Goal: Task Accomplishment & Management: Manage account settings

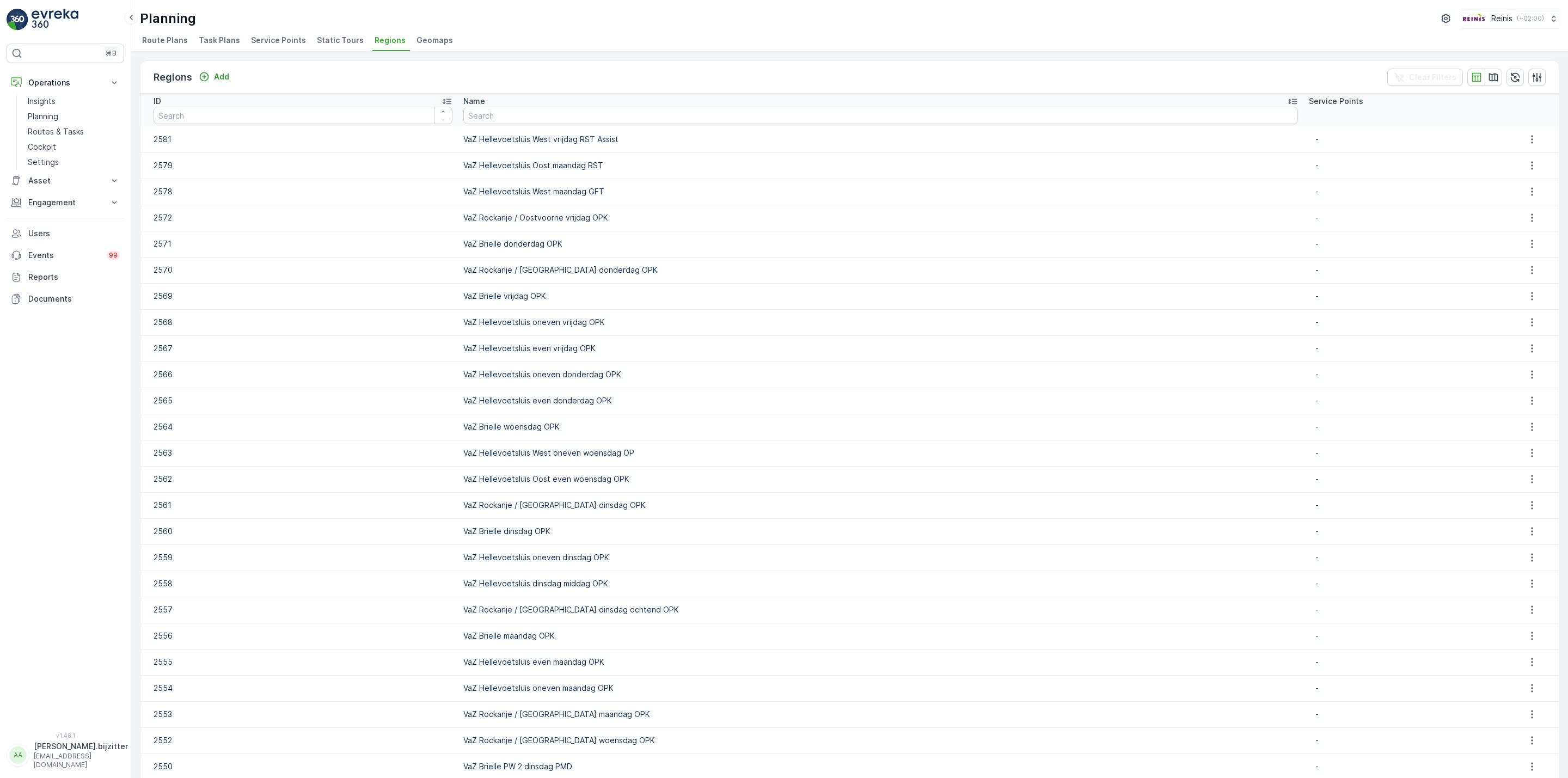
click at [161, 39] on span "Route Plans" at bounding box center [165, 40] width 46 height 11
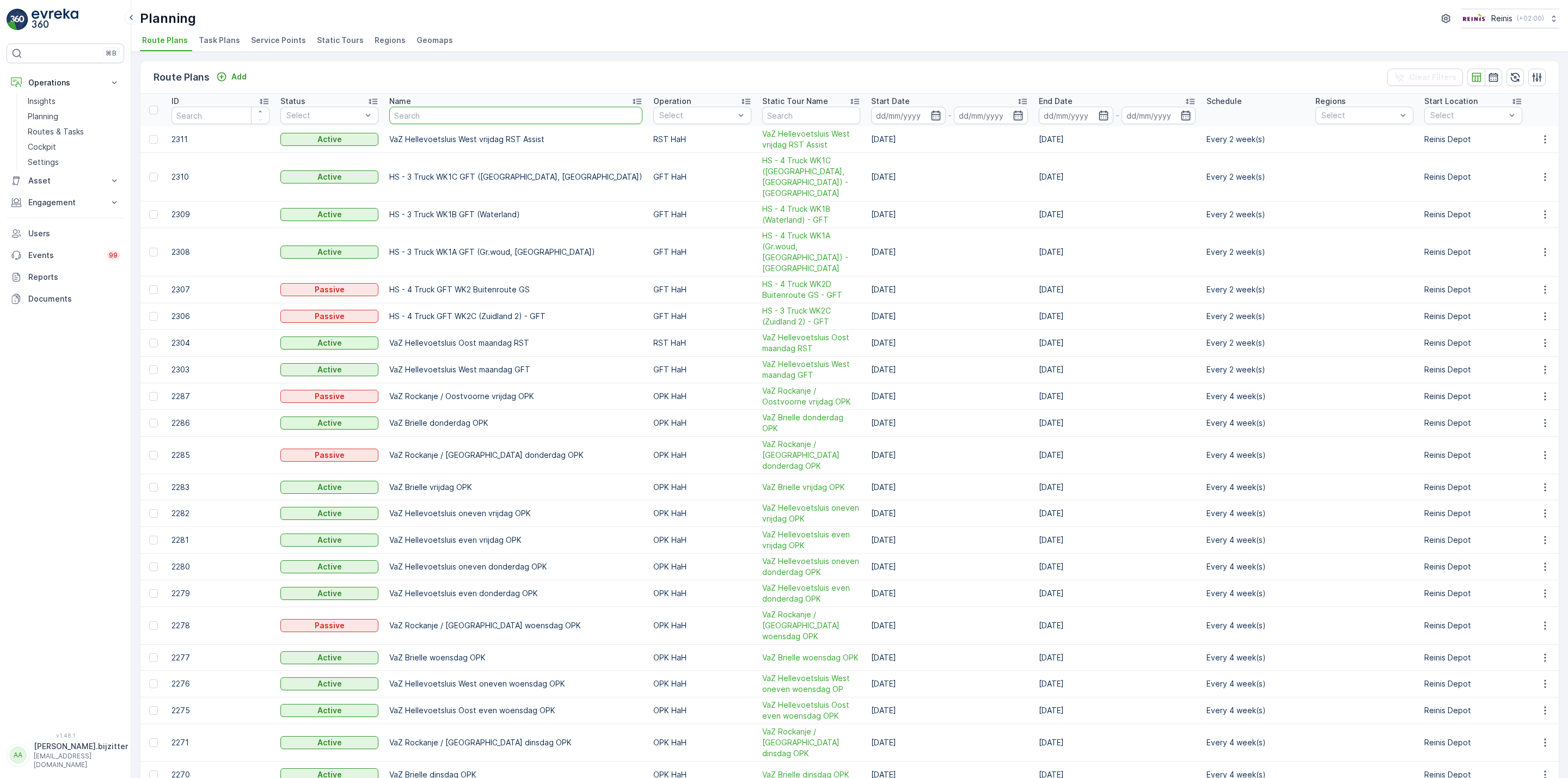
click at [439, 114] on input "text" at bounding box center [516, 116] width 253 height 17
type input "Vrijdag"
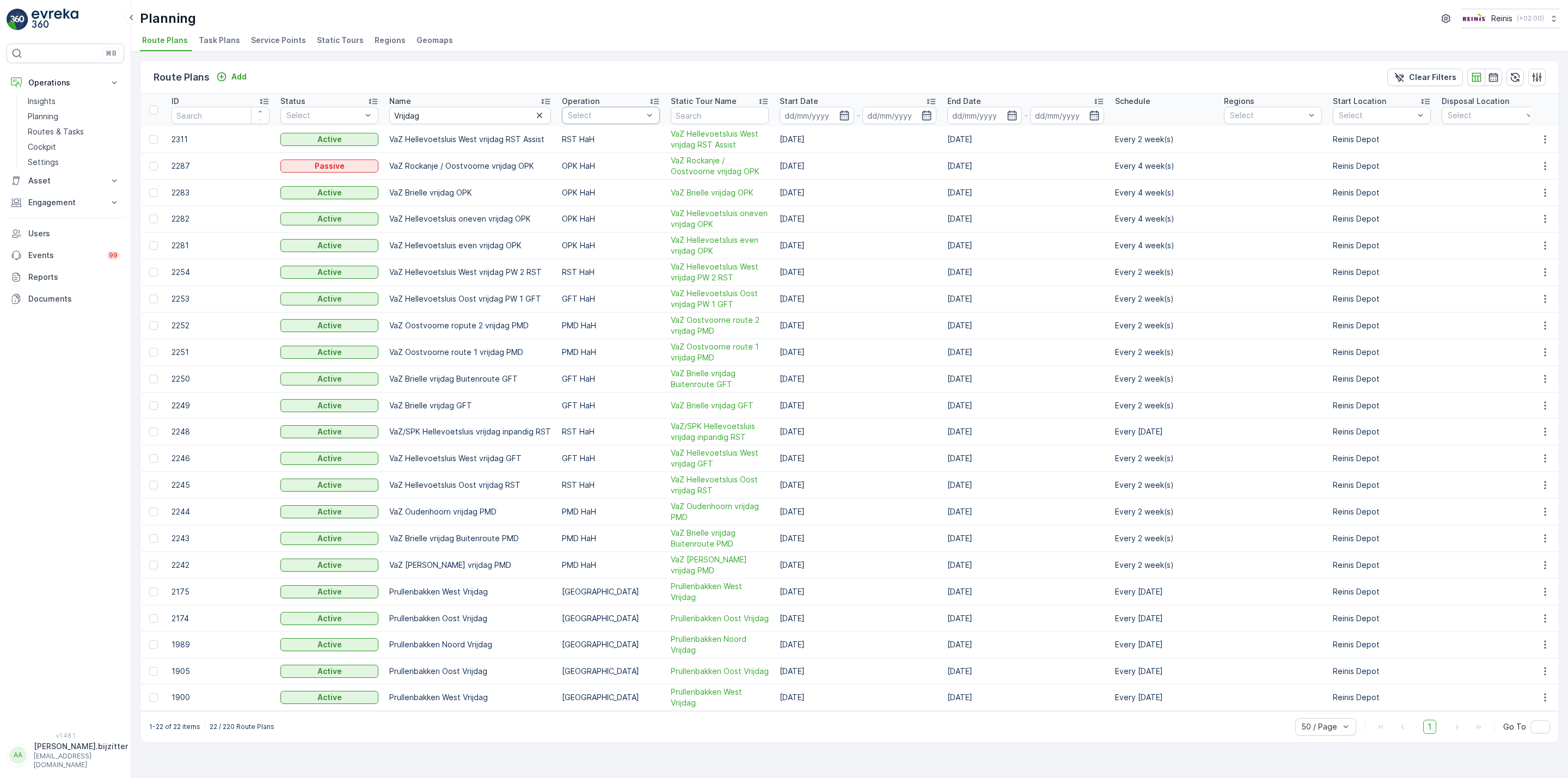
click at [649, 123] on div at bounding box center [649, 115] width 11 height 17
click at [571, 255] on div "PMD HaH" at bounding box center [591, 261] width 46 height 11
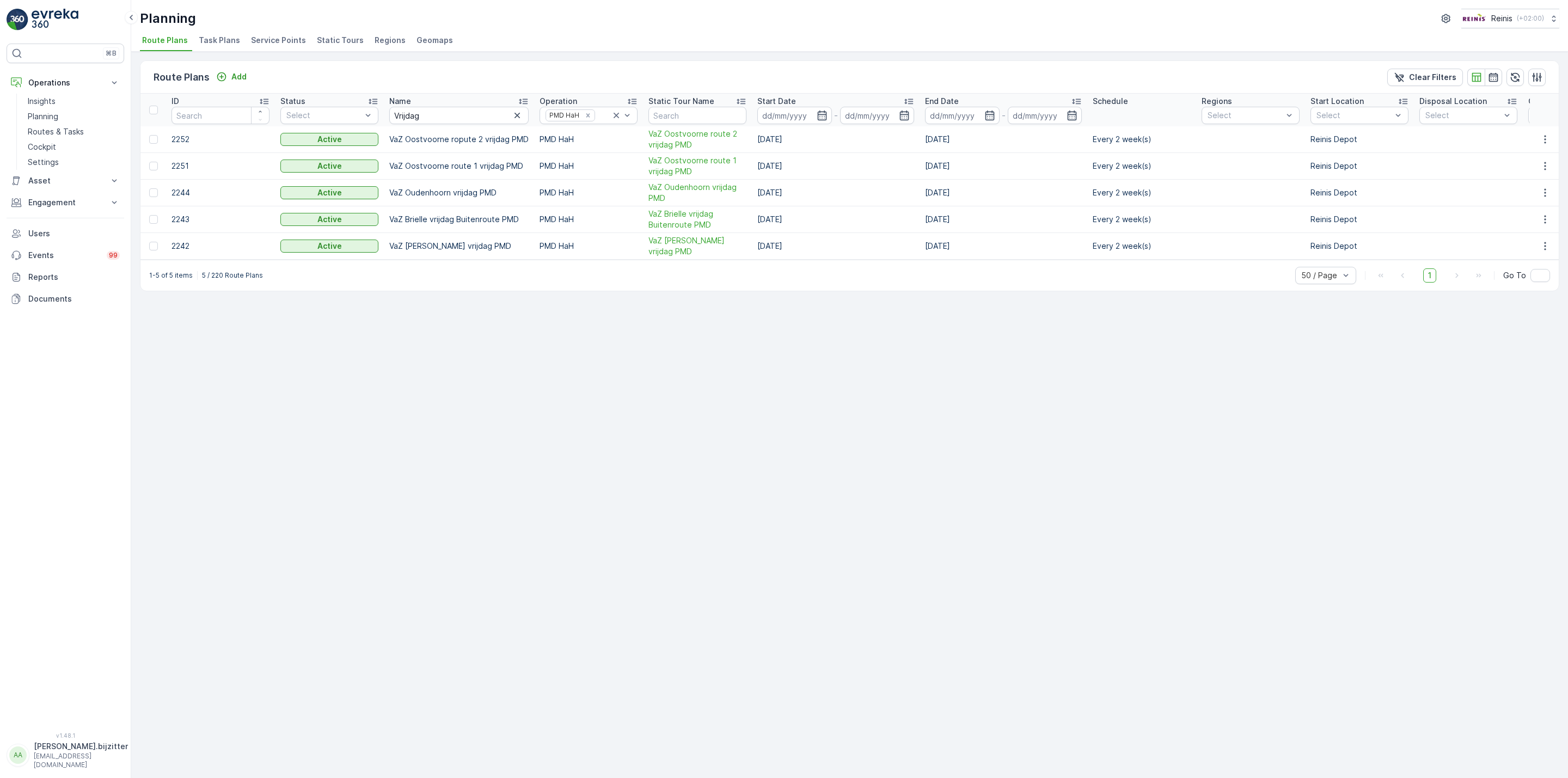
click at [667, 317] on div "Route Plans Add Clear Filters ID Status Select Name Vrijdag Operation PMD HaH S…" at bounding box center [849, 415] width 1437 height 727
click at [1544, 143] on icon "button" at bounding box center [1545, 139] width 11 height 11
click at [1532, 153] on span "Edit Route Plan" at bounding box center [1534, 157] width 56 height 11
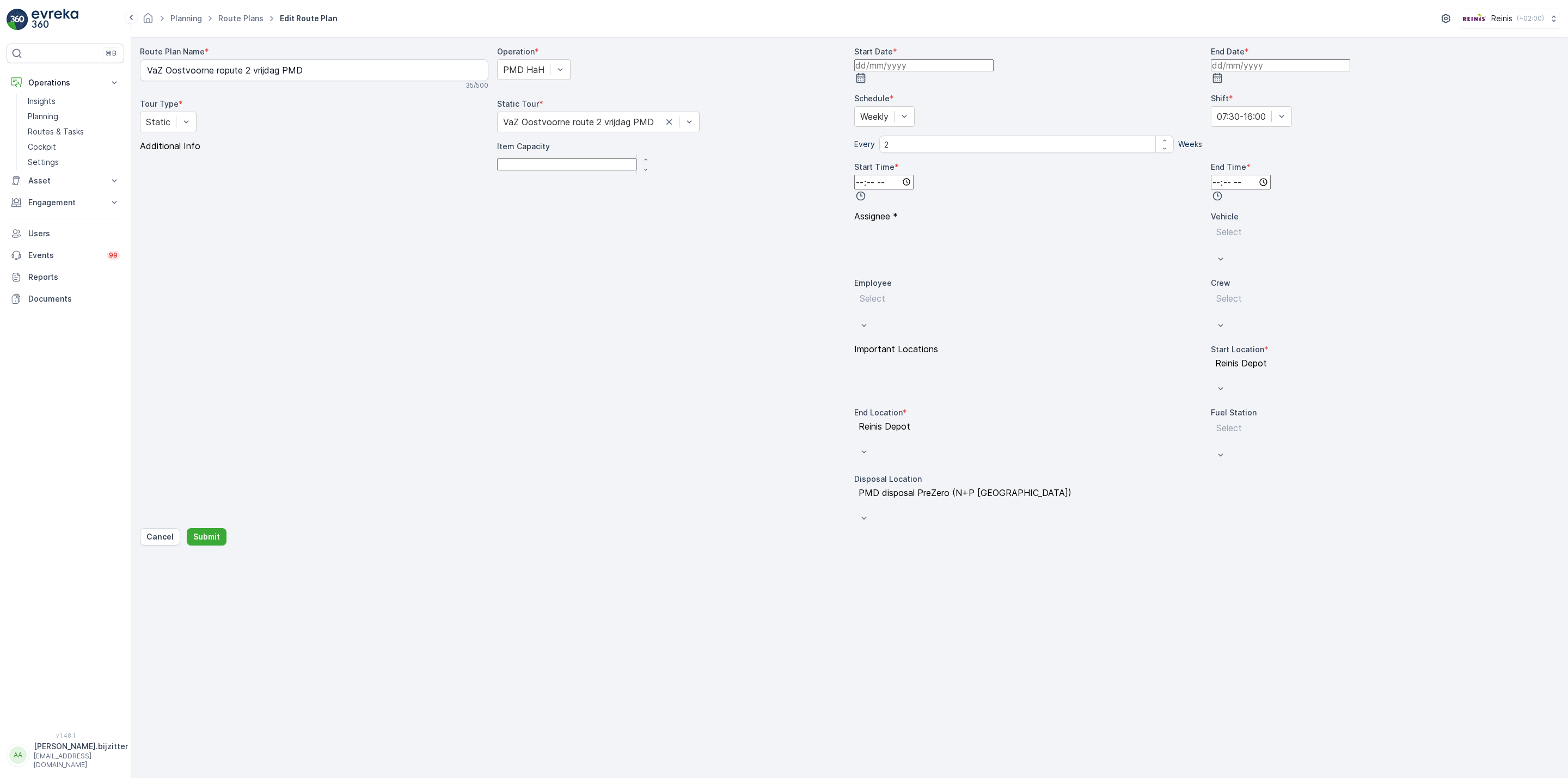
type input "[DATE]"
type input "07:30"
type input "16:00"
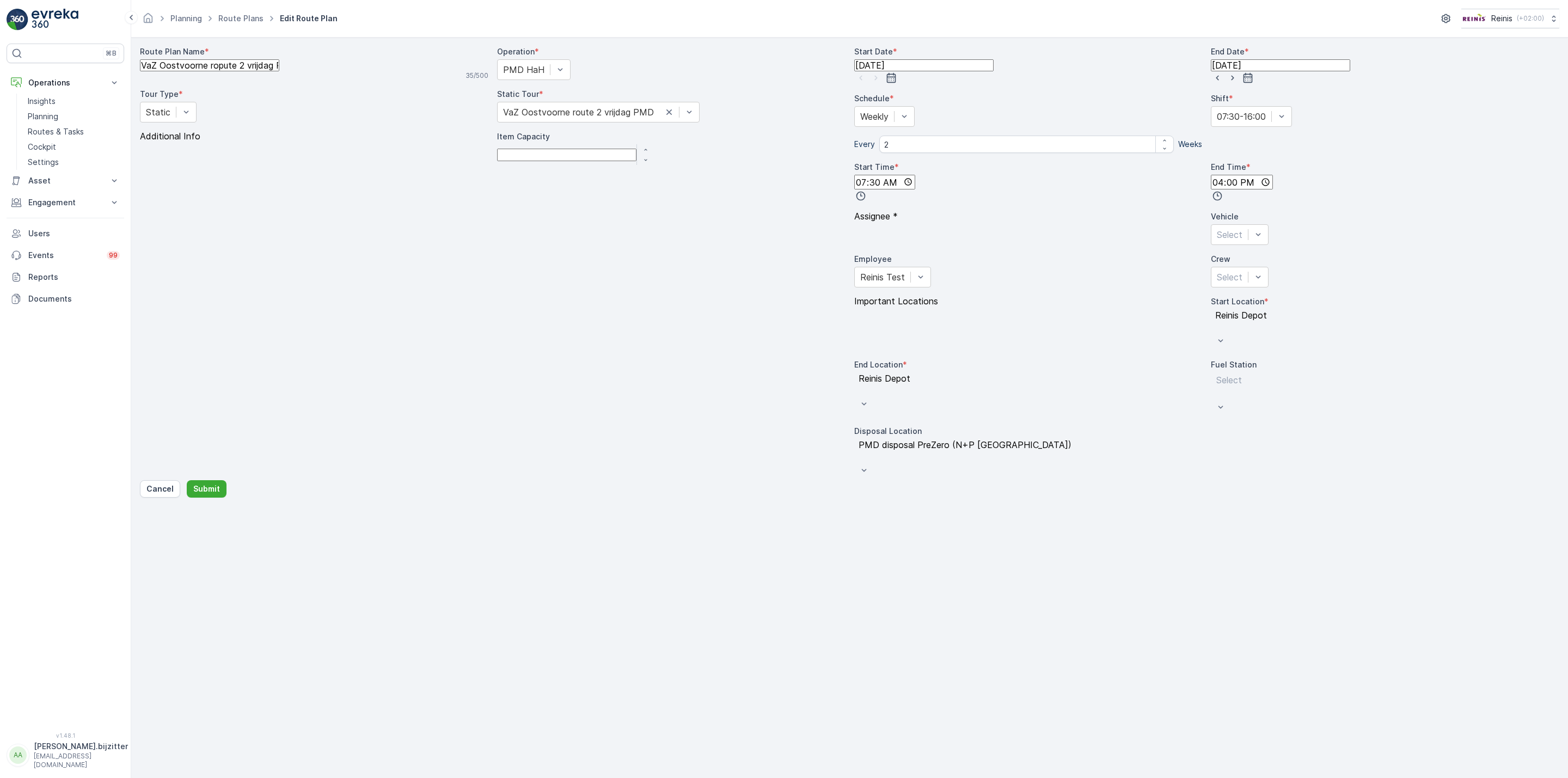
click at [235, 72] on Name "VaZ Oostvoorne ropute 2 vrijdag PMD" at bounding box center [209, 65] width 139 height 12
type Name "VaZ Oostvoorne route 2 vrijdag PMD"
click at [202, 495] on p "Submit" at bounding box center [207, 489] width 27 height 11
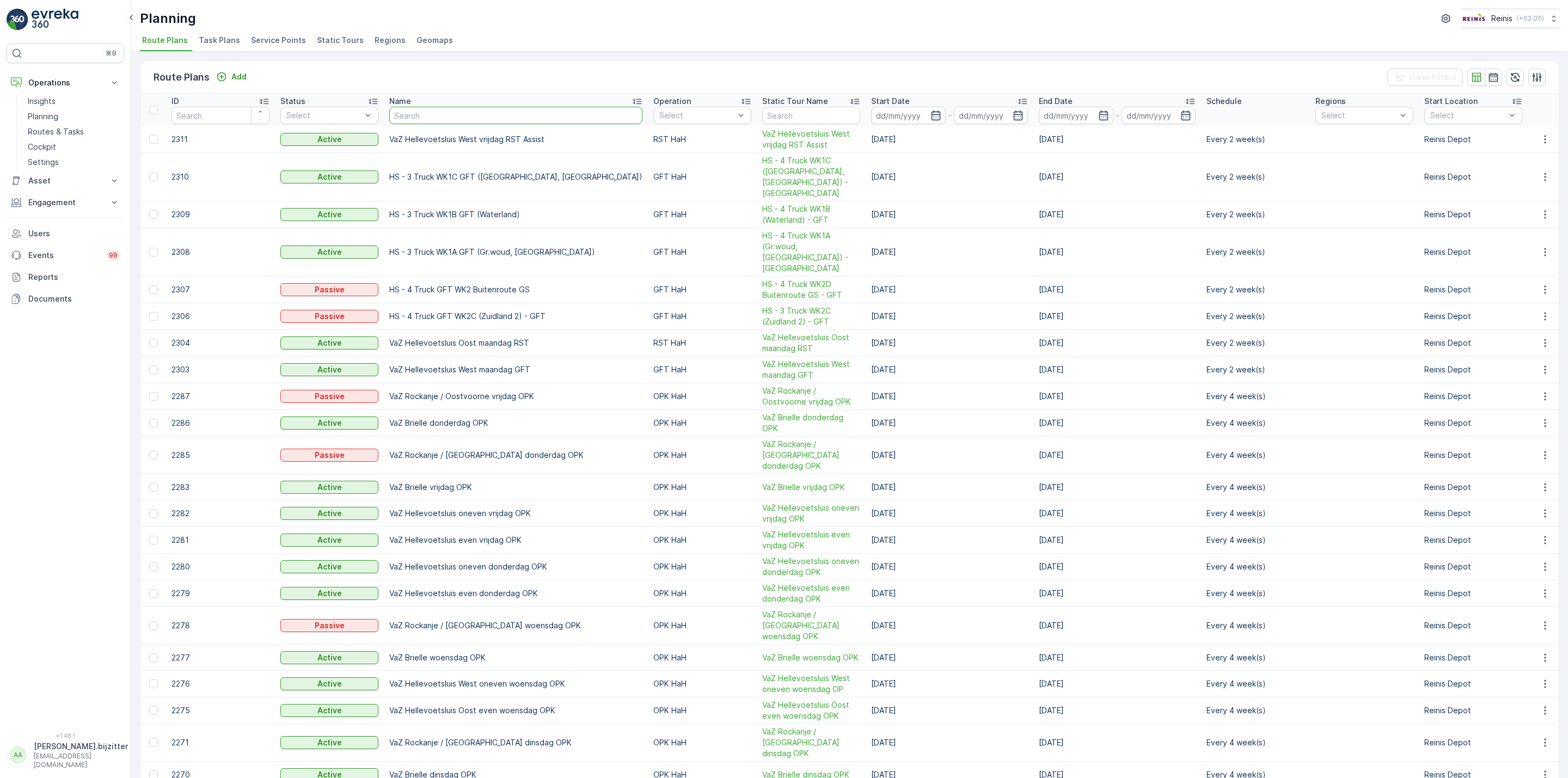
click at [524, 110] on input "text" at bounding box center [516, 116] width 253 height 17
type input "Vrijdag"
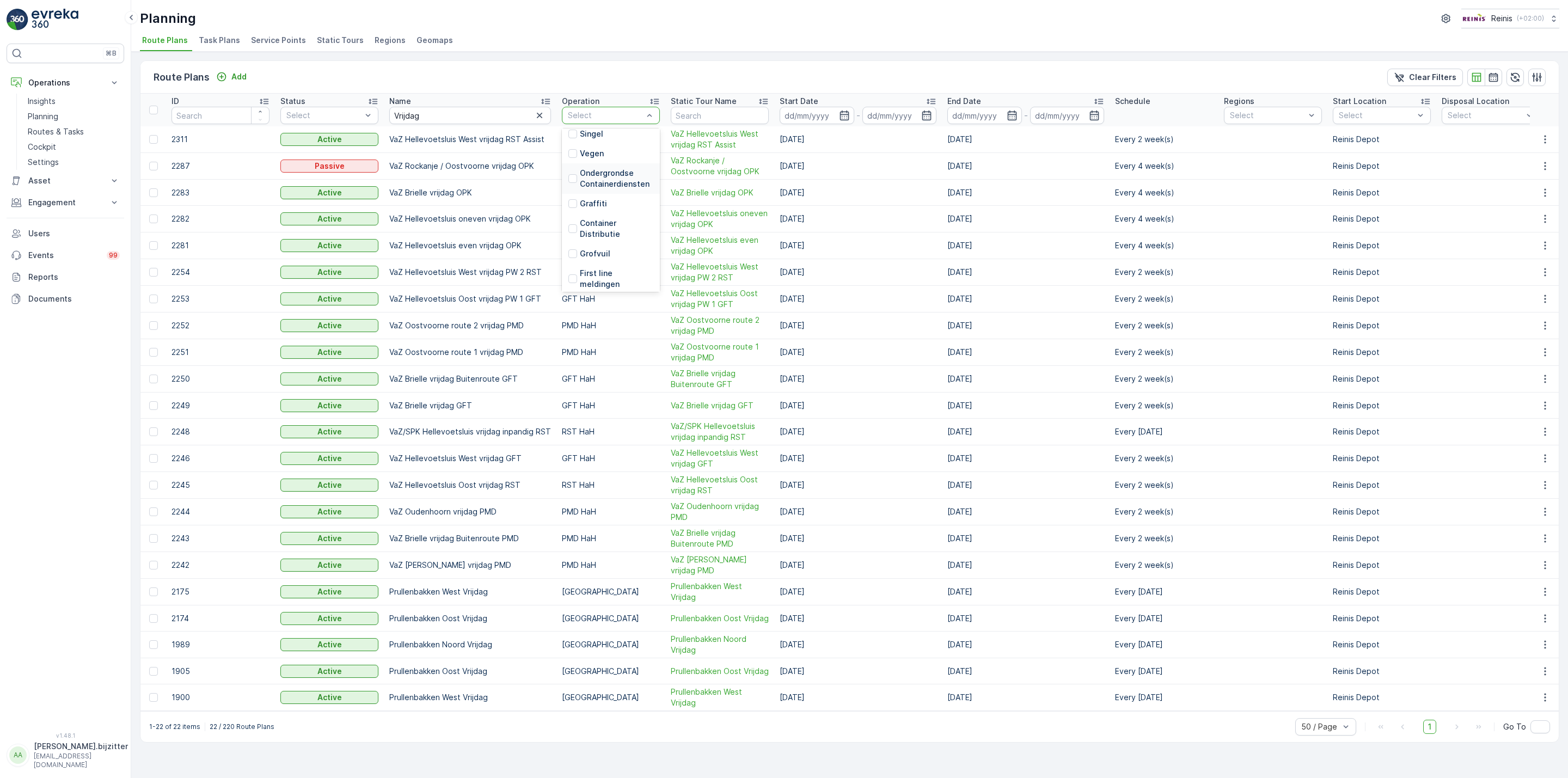
scroll to position [246, 0]
click at [573, 257] on div at bounding box center [572, 261] width 9 height 9
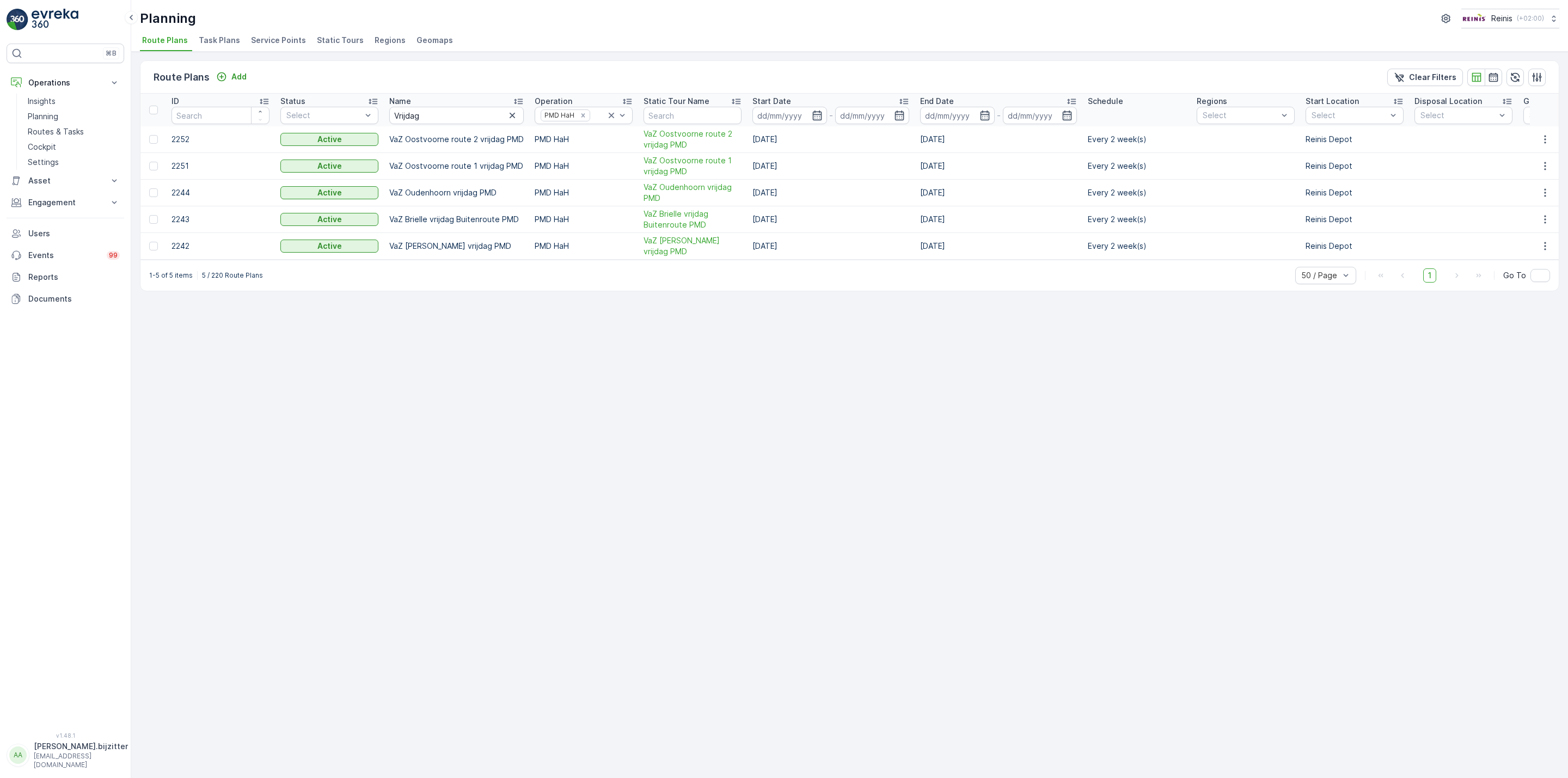
click at [226, 398] on div "Route Plans Add Clear Filters ID Status Select Name Vrijdag Operation PMD HaH S…" at bounding box center [849, 415] width 1437 height 727
click at [255, 419] on div "Route Plans Add Clear Filters ID Status Select Name Vrijdag Operation PMD HaH S…" at bounding box center [849, 415] width 1437 height 727
click at [265, 410] on div "Route Plans Add Clear Filters ID Status Select Name Vrijdag Operation PMD HaH S…" at bounding box center [849, 415] width 1437 height 727
click at [357, 346] on div "Route Plans Add Clear Filters ID Status Select Name Vrijdag Operation PMD HaH S…" at bounding box center [849, 415] width 1437 height 727
click at [232, 370] on div "Route Plans Add Clear Filters ID Status Select Name Vrijdag Operation PMD HaH S…" at bounding box center [849, 415] width 1437 height 727
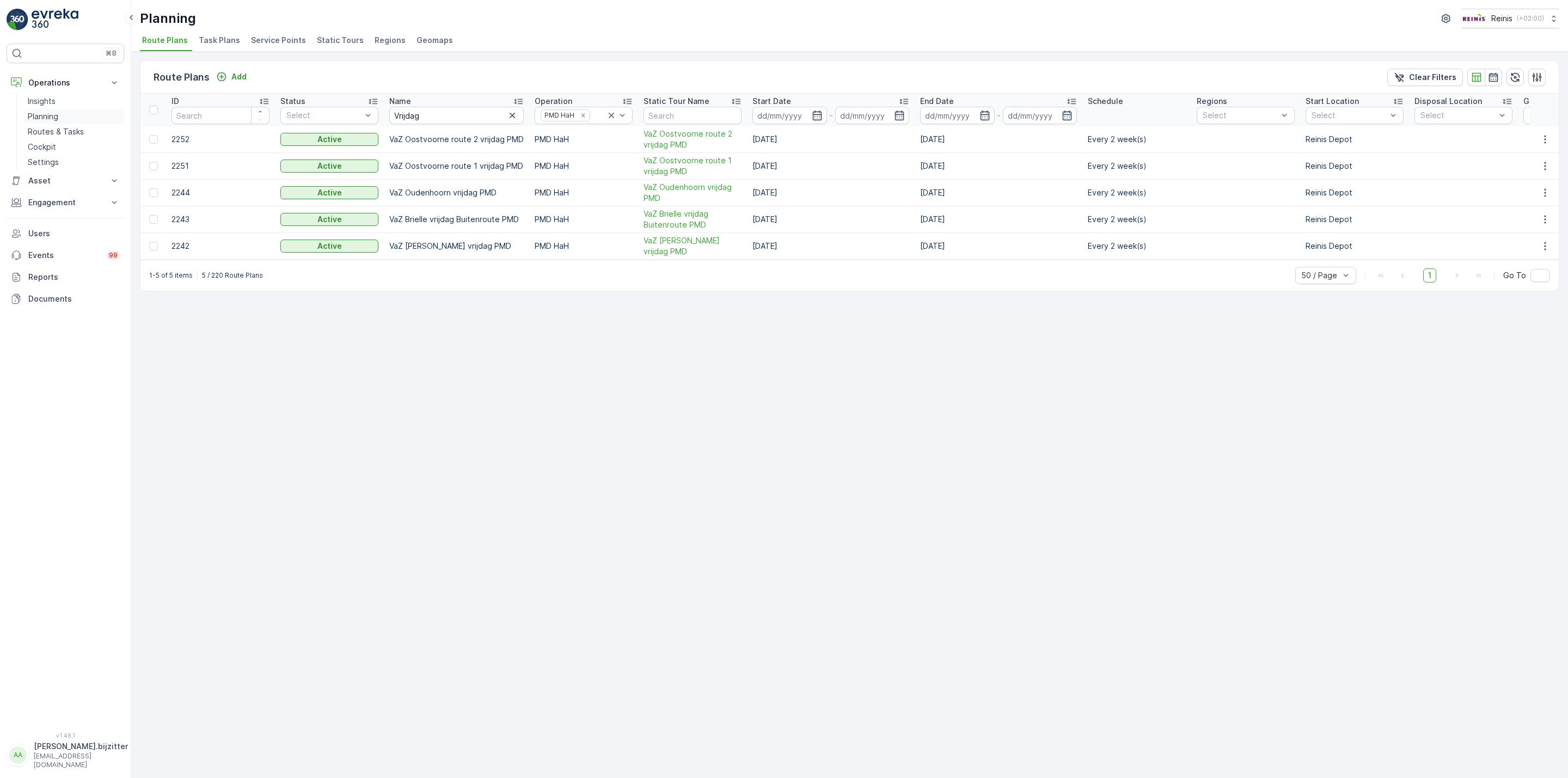
click at [43, 113] on p "Planning" at bounding box center [43, 117] width 31 height 11
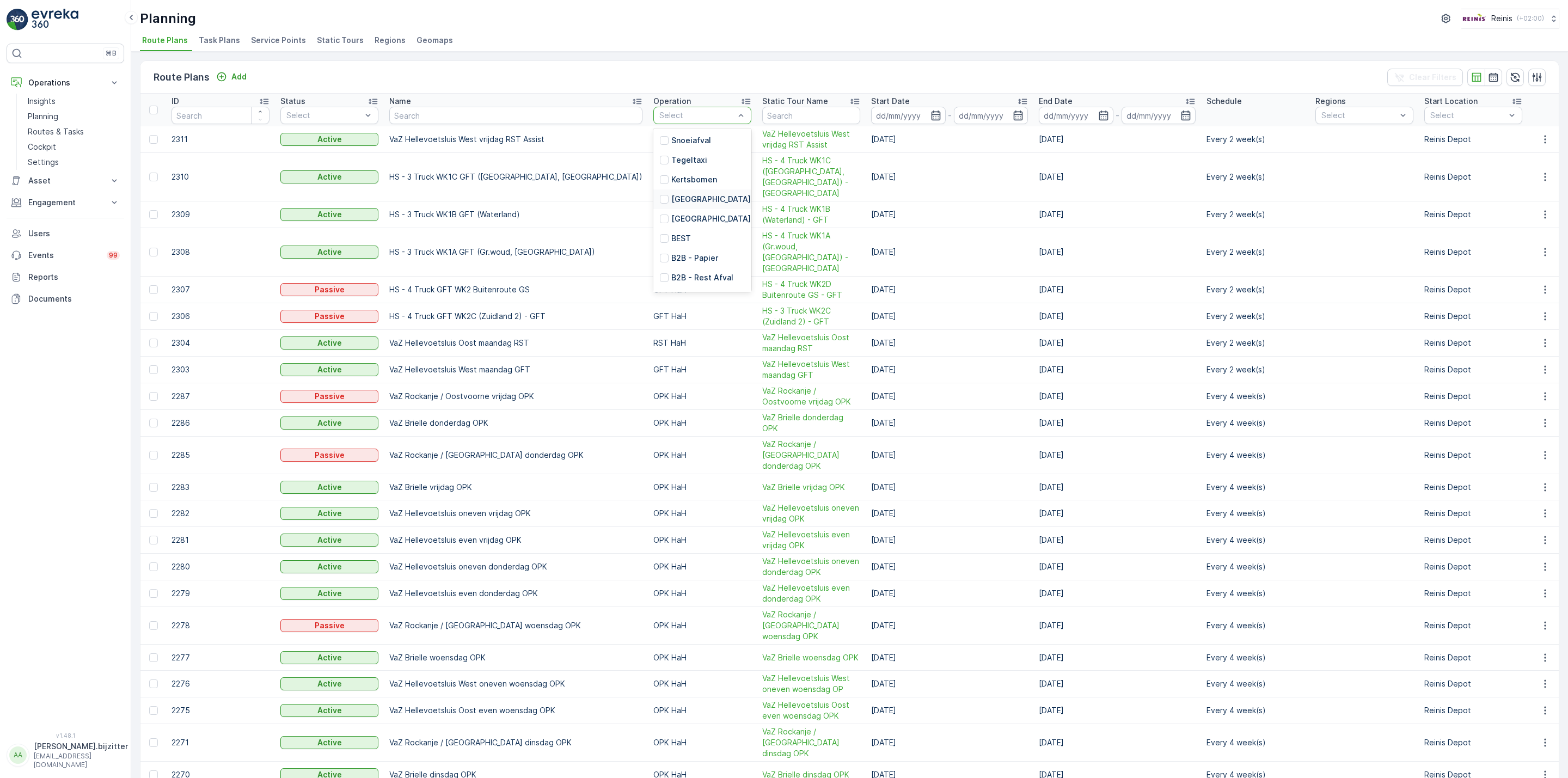
click at [682, 79] on div "Route Plans Add Clear Filters" at bounding box center [849, 76] width 1418 height 32
